Goal: Check status: Check status

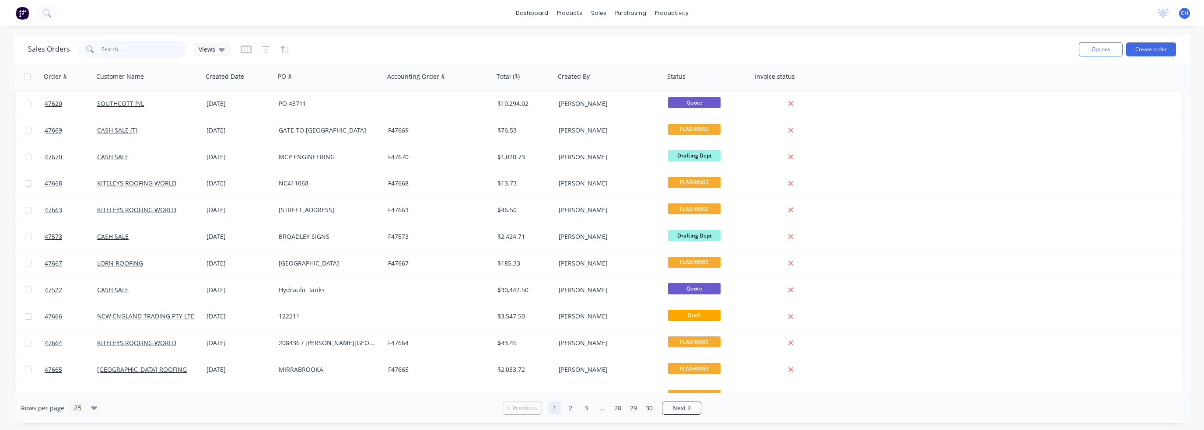
click at [122, 48] on input "text" at bounding box center [144, 50] width 85 height 18
type input "47159"
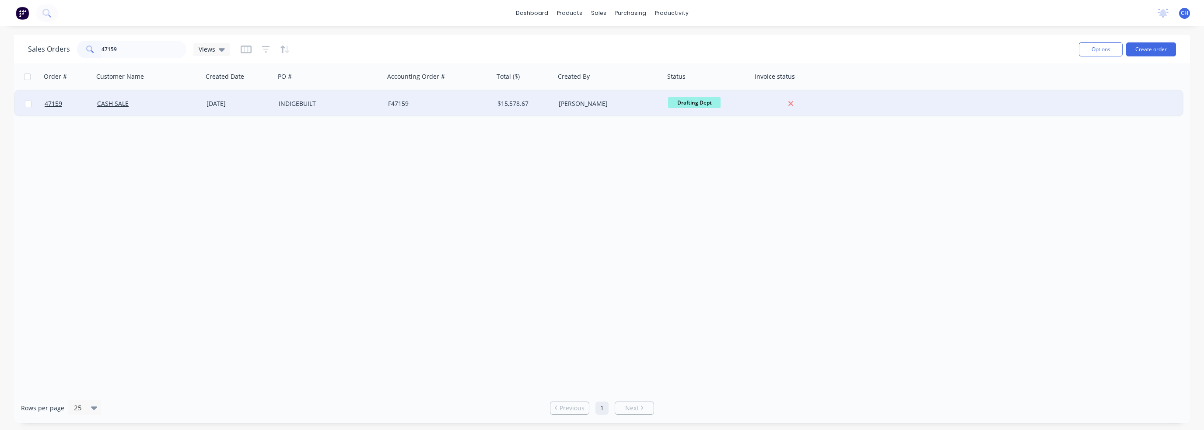
click at [643, 98] on div "[PERSON_NAME]" at bounding box center [609, 104] width 109 height 26
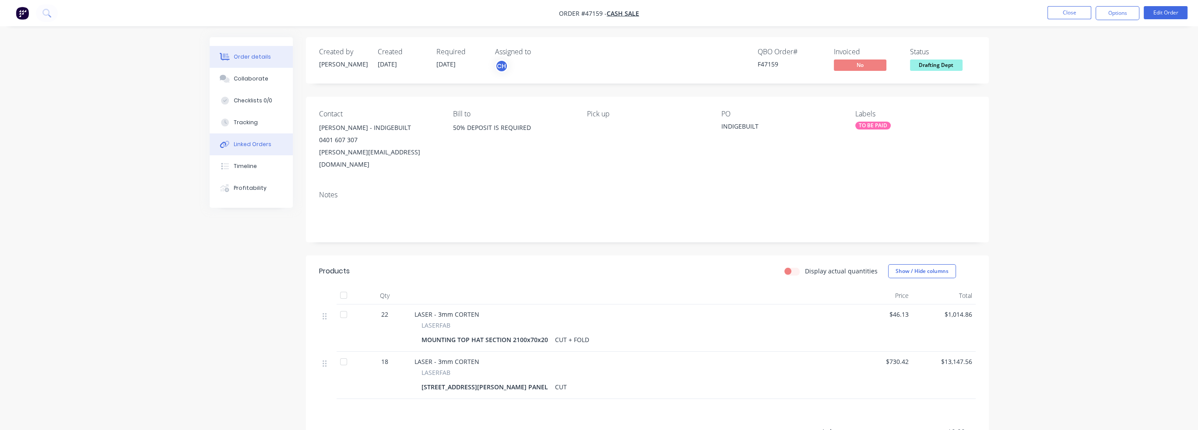
click at [262, 143] on div "Linked Orders" at bounding box center [253, 144] width 38 height 8
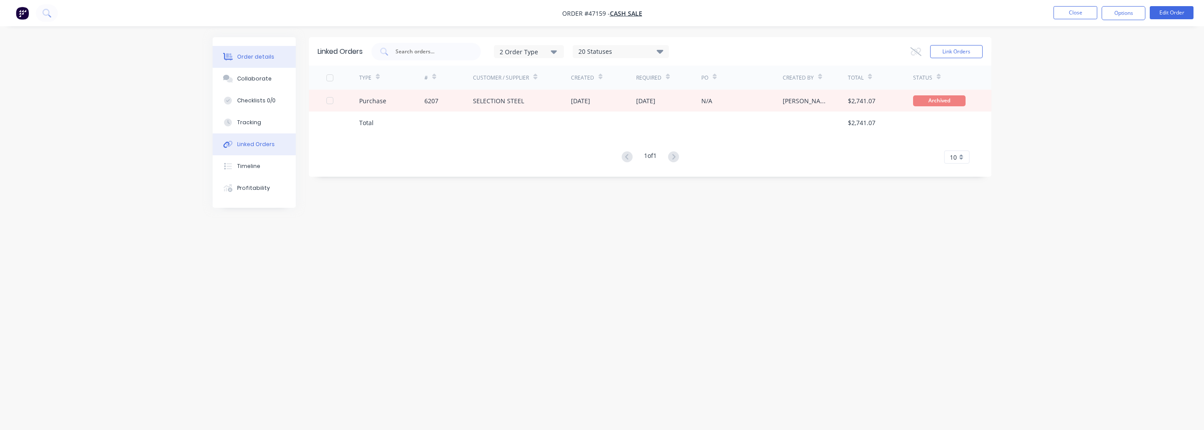
click at [232, 49] on button "Order details" at bounding box center [254, 57] width 83 height 22
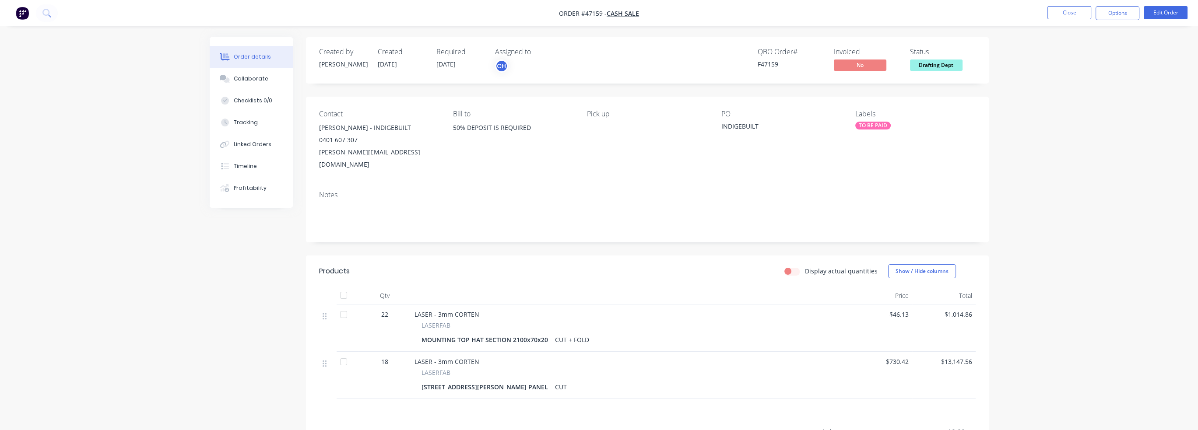
click at [452, 62] on span "[DATE]" at bounding box center [445, 64] width 19 height 8
click at [441, 63] on span "[DATE]" at bounding box center [445, 64] width 19 height 8
click at [456, 63] on span "[DATE]" at bounding box center [445, 64] width 19 height 8
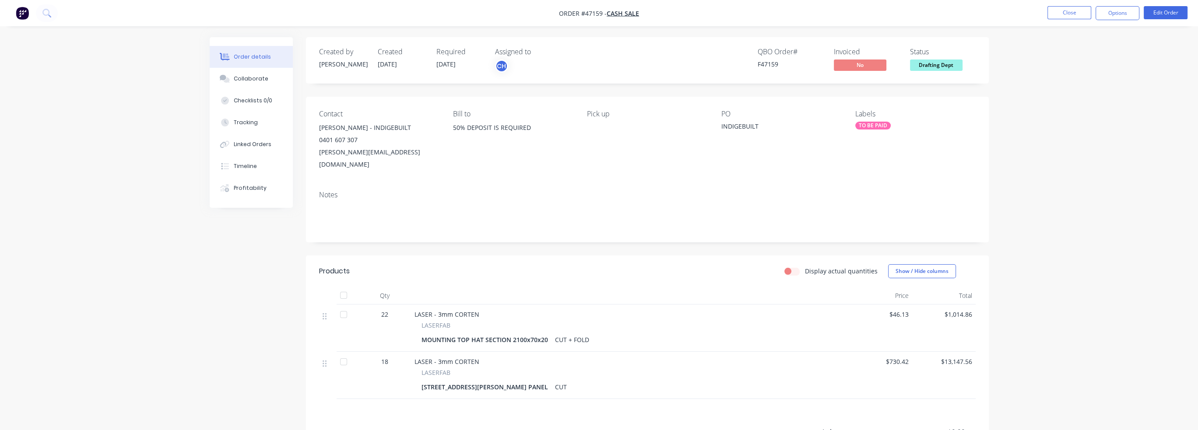
click at [473, 67] on div "Required [DATE]" at bounding box center [460, 60] width 48 height 25
click at [450, 55] on div "Required" at bounding box center [460, 52] width 48 height 8
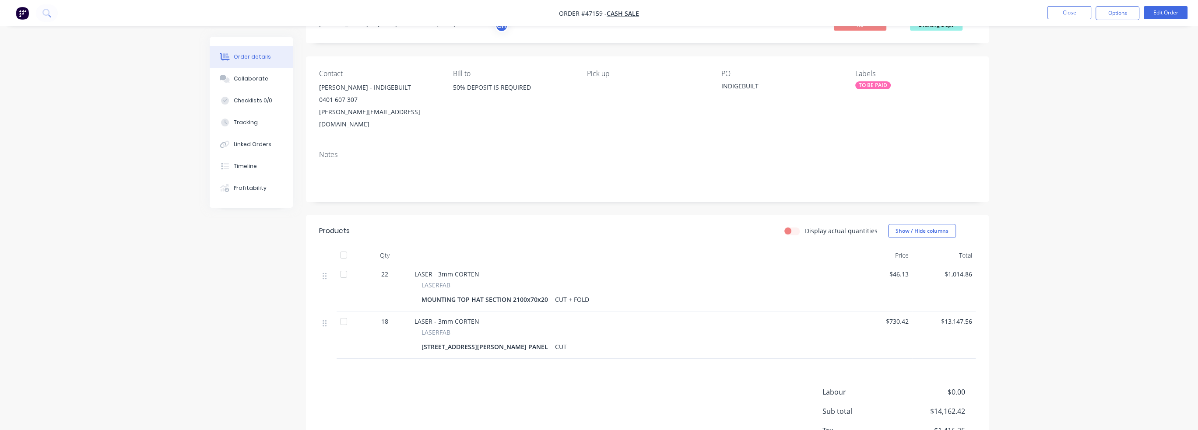
scroll to position [88, 0]
